Goal: Find specific page/section: Find specific page/section

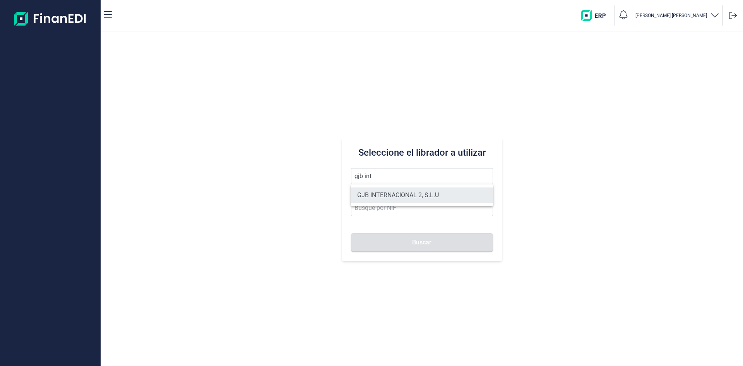
click at [398, 188] on li "GJB INTERNACIONAL 2, S.L.U" at bounding box center [422, 194] width 142 height 15
type input "GJB INTERNACIONAL 2, S.L.U"
type input "B05482971"
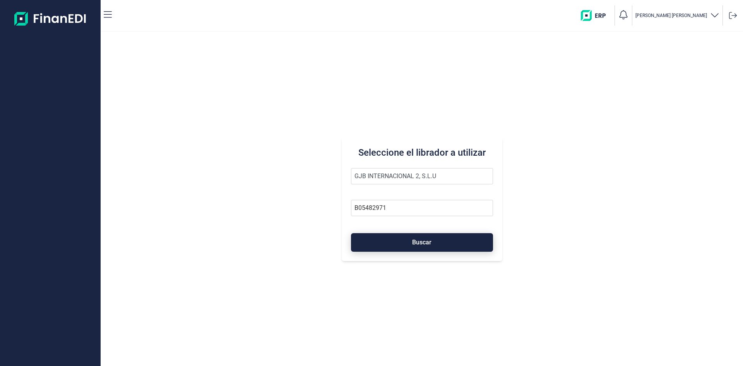
click at [414, 241] on span "Buscar" at bounding box center [421, 242] width 19 height 6
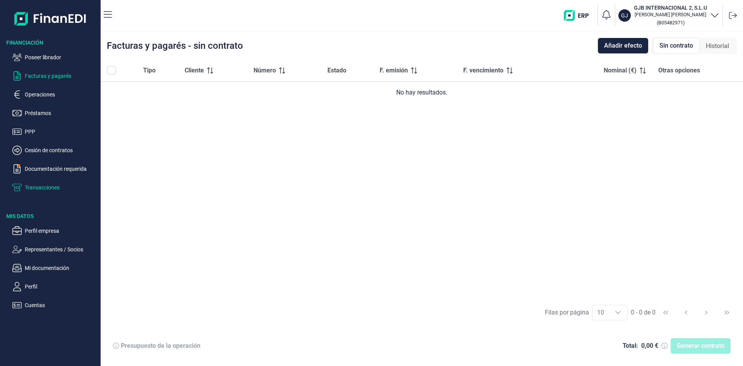
click at [50, 186] on p "Transacciones" at bounding box center [61, 187] width 73 height 9
